Goal: Ask a question

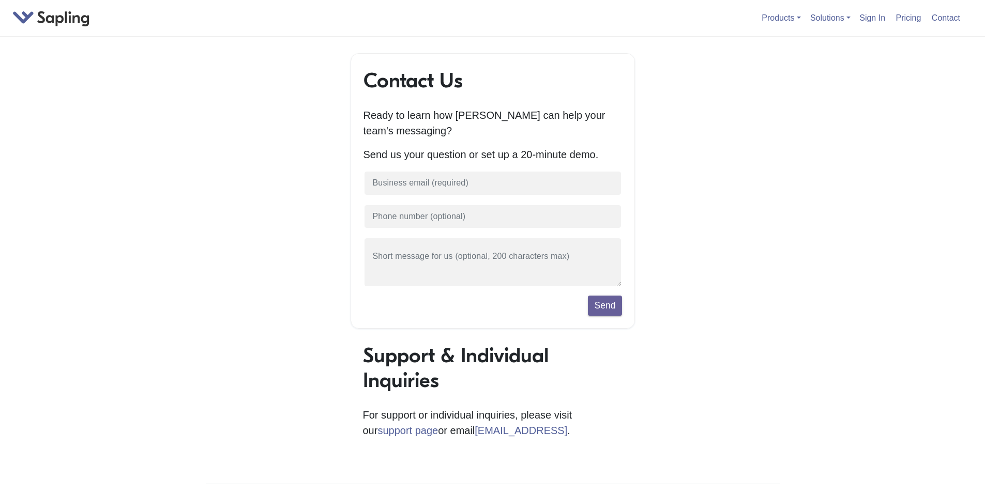
type input "[PERSON_NAME][EMAIL_ADDRESS][DOMAIN_NAME]"
type input "16197149569"
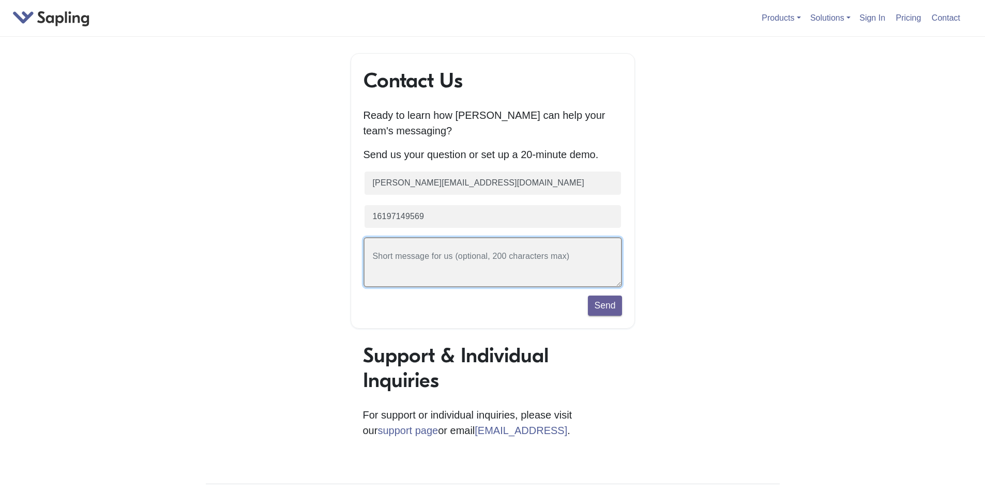
click at [462, 263] on textarea at bounding box center [492, 262] width 258 height 50
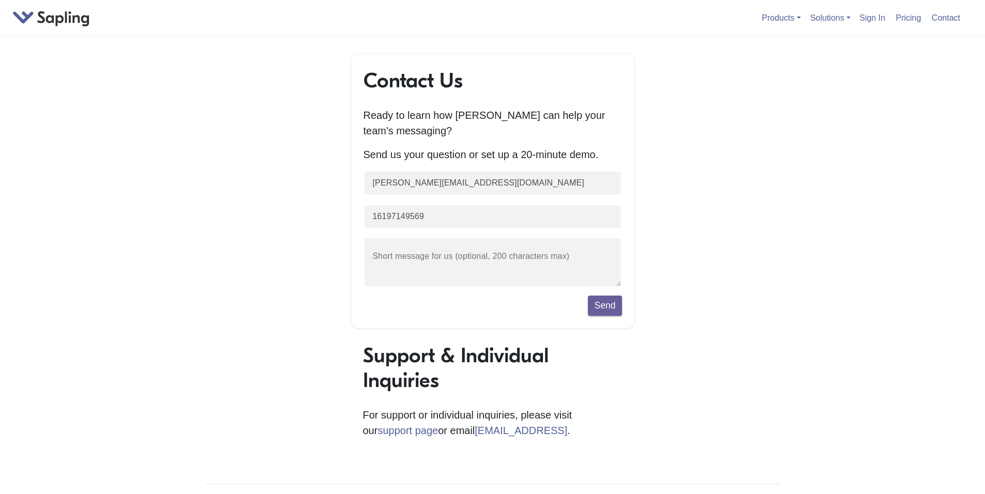
click at [698, 459] on div "Contact Us Ready to learn how [PERSON_NAME] can help your team's messaging? Sen…" at bounding box center [492, 365] width 589 height 624
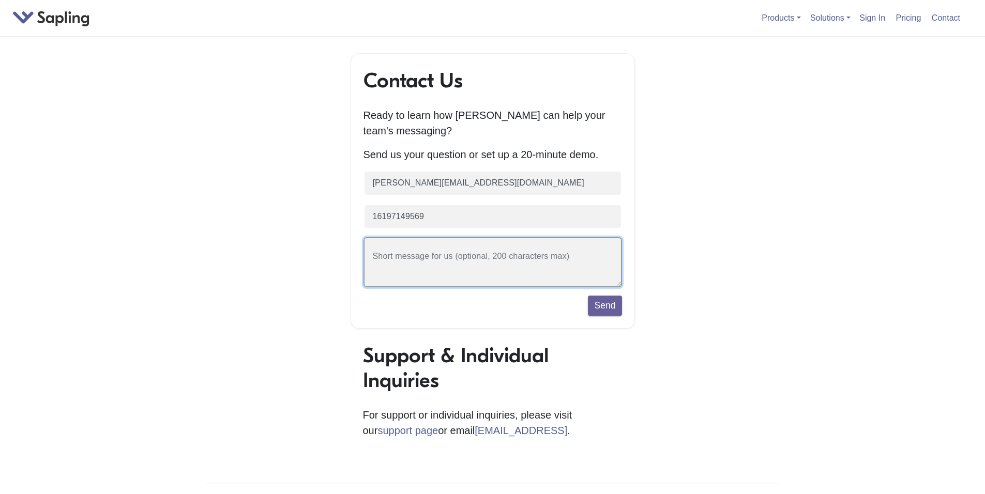
click at [435, 263] on textarea at bounding box center [492, 262] width 258 height 50
paste textarea "Hello! Could i get in touch with your Head of Partnerships? I represent Cryptom…"
type textarea "Hello! Could i get in touch with your Head of Partnerships? I represent Cryptom…"
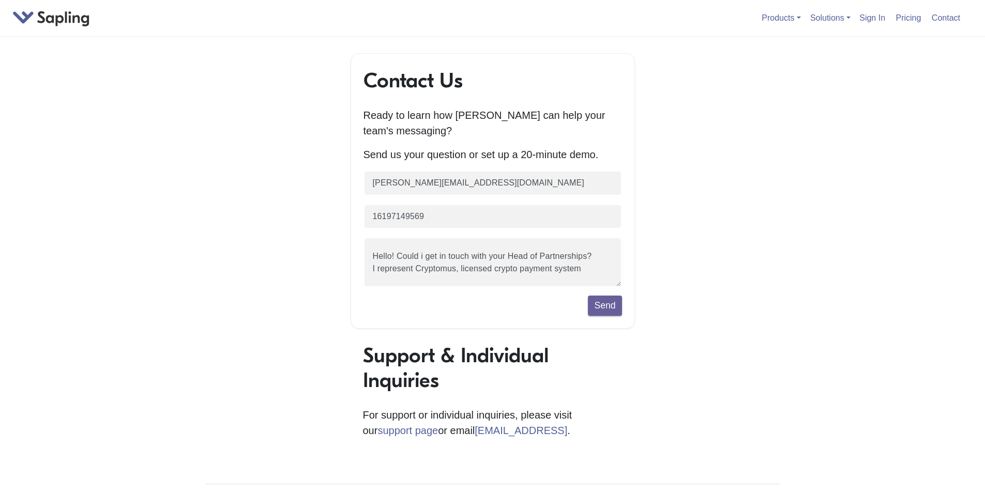
click at [530, 315] on div "Send" at bounding box center [492, 306] width 258 height 20
click at [613, 309] on button "Send" at bounding box center [605, 306] width 34 height 20
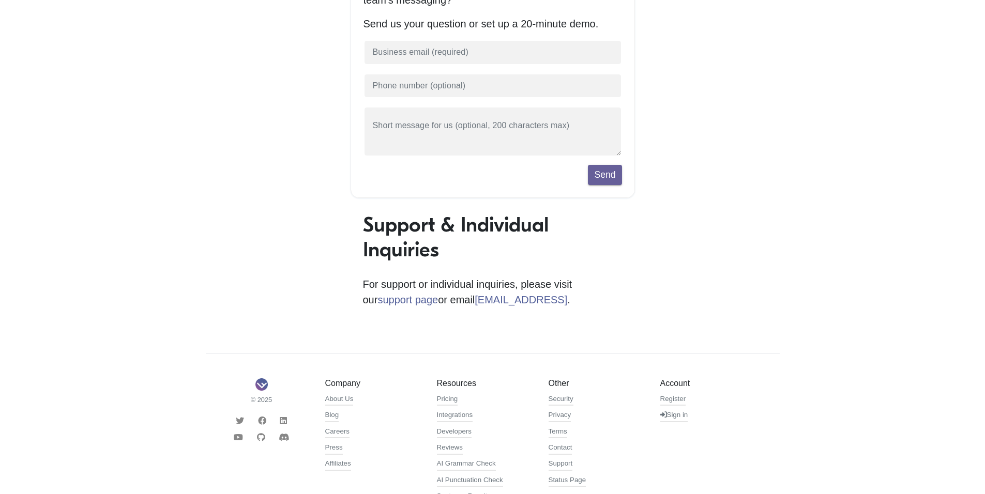
scroll to position [246, 0]
